Goal: Task Accomplishment & Management: Use online tool/utility

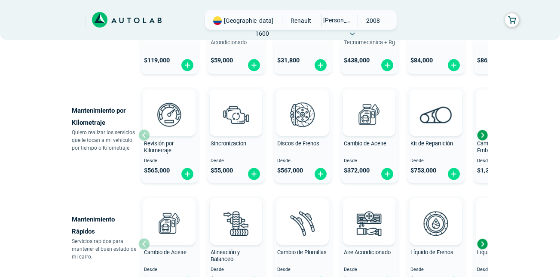
scroll to position [387, 0]
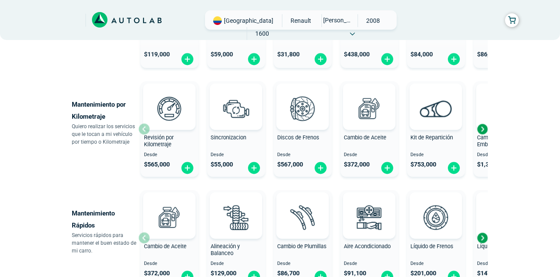
click at [480, 129] on div "Next slide" at bounding box center [482, 128] width 13 height 13
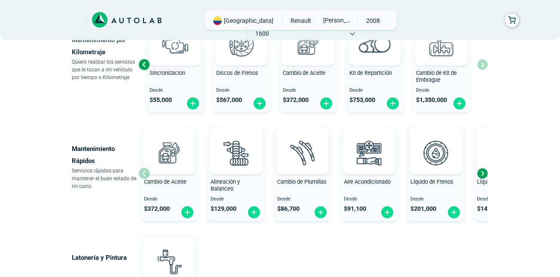
scroll to position [473, 0]
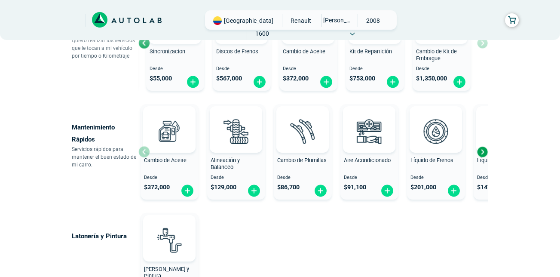
click at [483, 149] on div "Next slide" at bounding box center [482, 151] width 13 height 13
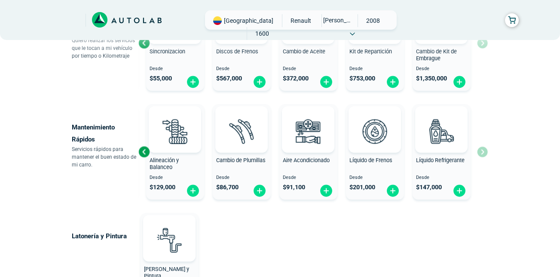
click at [482, 149] on div "Cambio de Aceite Desde $ 372,000 Alineación y Balanceo Desde $ 129,000 Cambio d…" at bounding box center [312, 152] width 349 height 102
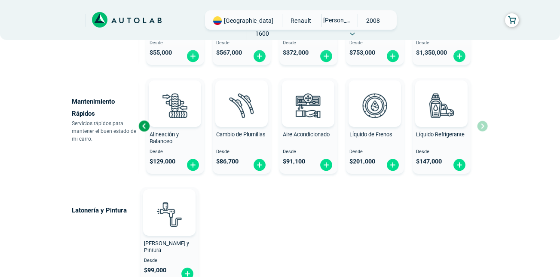
scroll to position [497, 0]
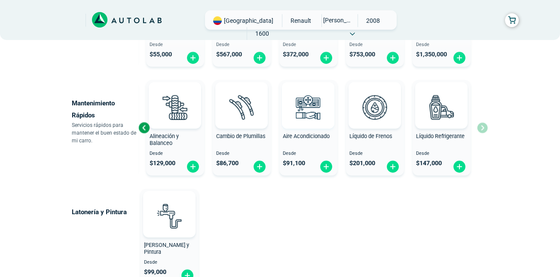
click at [299, 115] on img at bounding box center [308, 107] width 38 height 38
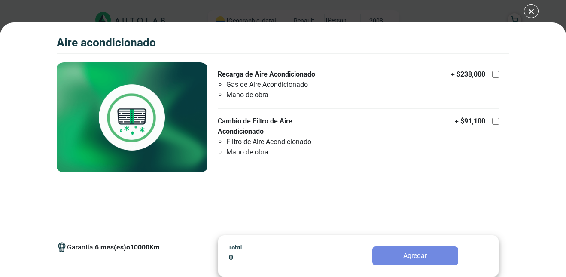
click at [494, 78] on div "+ $ 238,000" at bounding box center [475, 74] width 48 height 10
click at [494, 78] on input "Recarga de Aire Acondicionado Gas de Aire Acondicionado Mano de obra + $ 238,000" at bounding box center [495, 74] width 7 height 7
checkbox input "true"
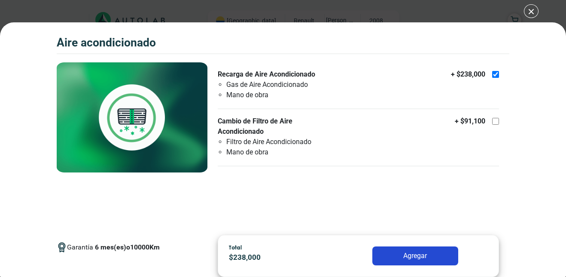
click at [497, 122] on div at bounding box center [495, 121] width 7 height 7
click at [497, 122] on input "Cambio de Filtro de Aire Acondicionado Filtro de Aire Acondicionado Mano de obr…" at bounding box center [495, 121] width 7 height 7
click at [496, 120] on div at bounding box center [495, 121] width 7 height 7
click at [496, 120] on input "Cambio de Filtro de Aire Acondicionado Filtro de Aire Acondicionado Mano de obr…" at bounding box center [495, 121] width 7 height 7
checkbox input "false"
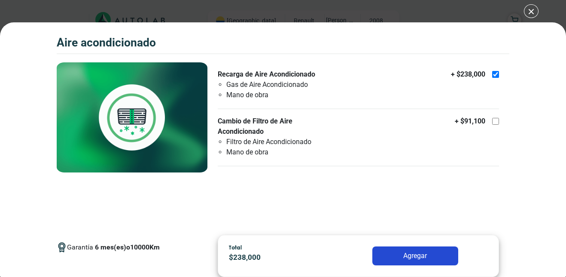
click at [495, 85] on label "Recarga de Aire Acondicionado Gas de Aire Acondicionado Mano de obra + $ 238,000" at bounding box center [358, 84] width 281 height 31
click at [495, 78] on input "Recarga de Aire Acondicionado Gas de Aire Acondicionado Mano de obra + $ 238,000" at bounding box center [495, 74] width 7 height 7
checkbox input "false"
